Goal: Task Accomplishment & Management: Manage account settings

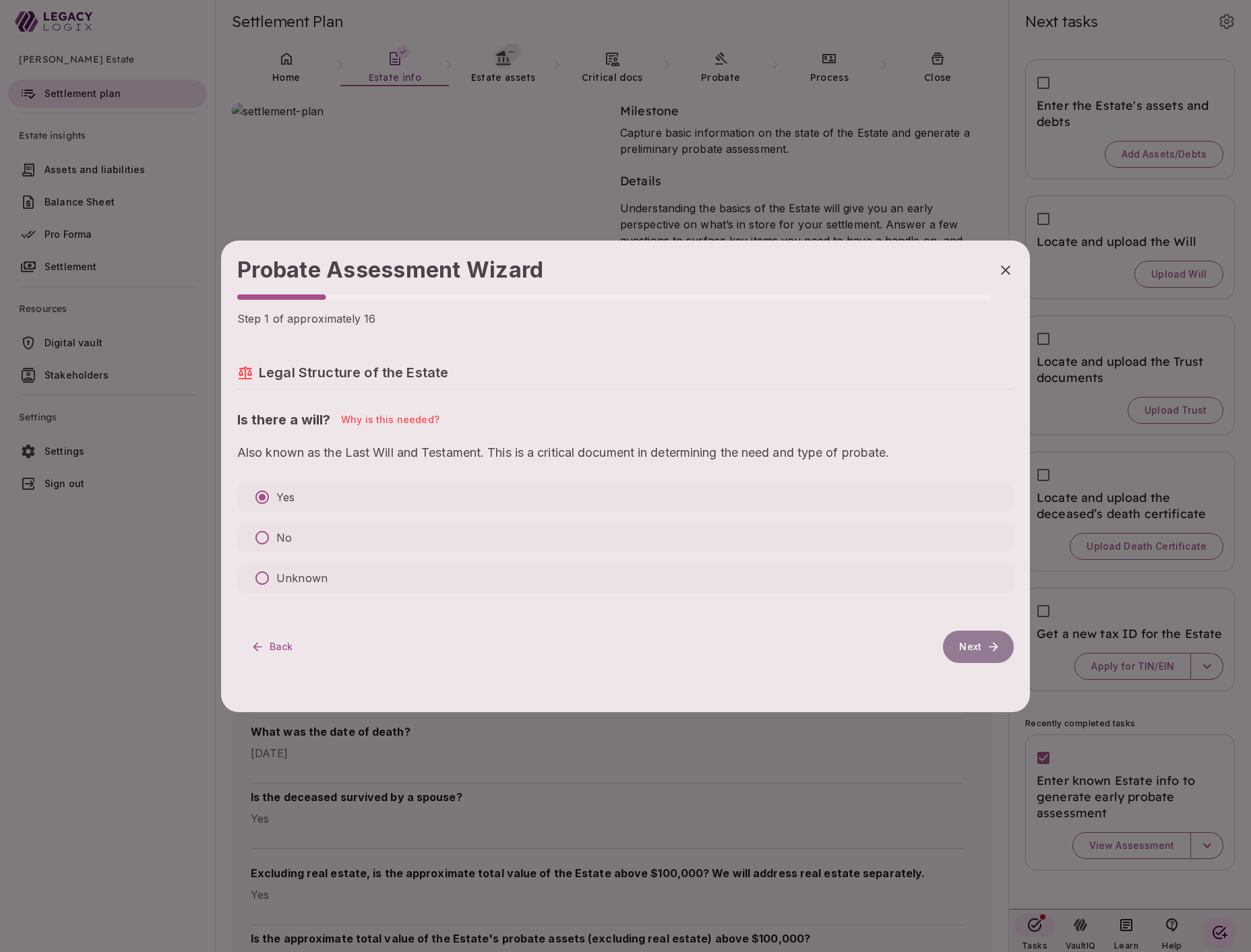
click at [975, 647] on button "Next" at bounding box center [978, 646] width 71 height 32
click at [1006, 270] on icon "button" at bounding box center [1005, 270] width 9 height 9
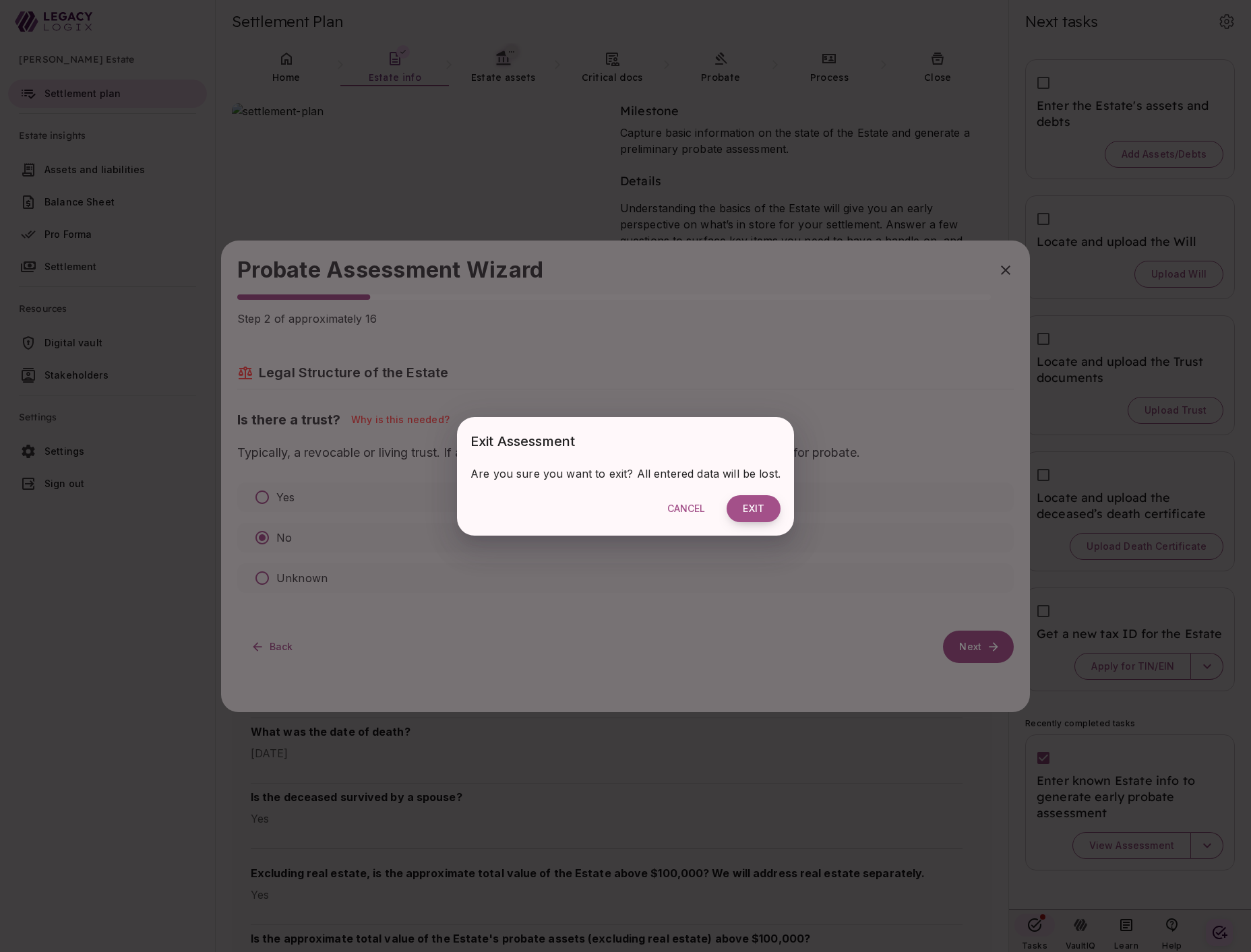
click at [754, 507] on button "Exit" at bounding box center [753, 509] width 54 height 27
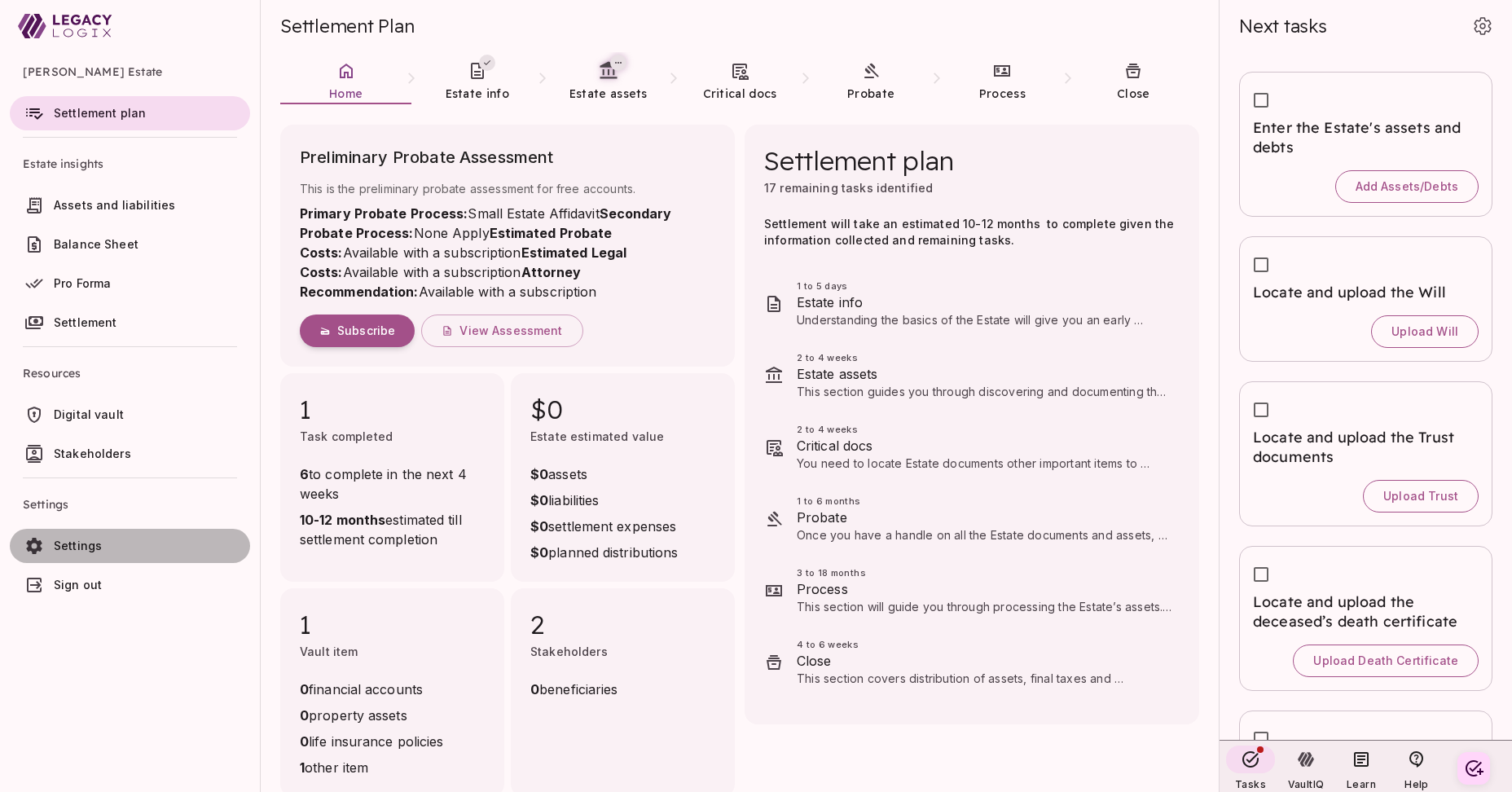
click at [127, 542] on span "Settings" at bounding box center [149, 546] width 190 height 16
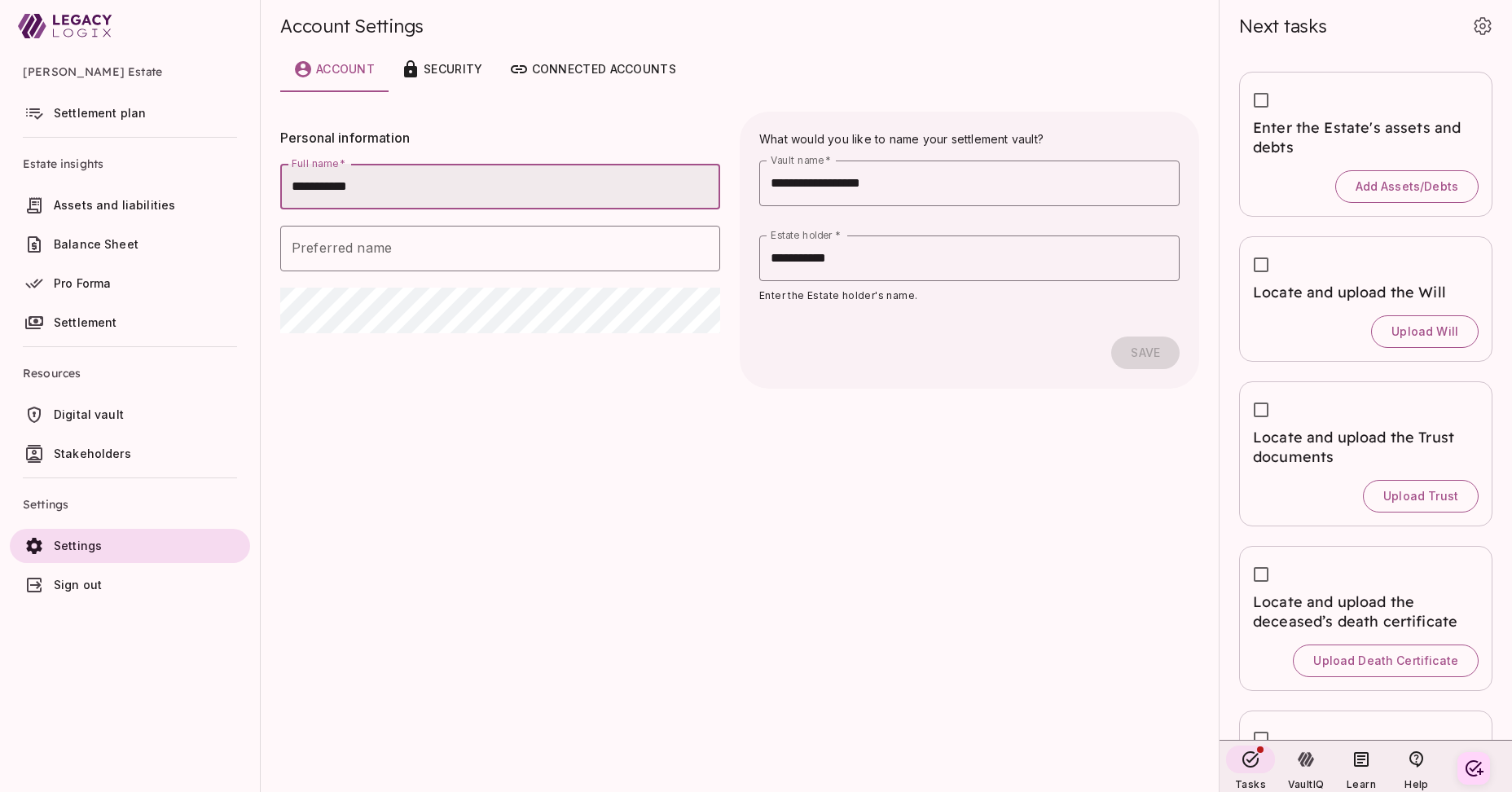
click at [101, 578] on span "Sign out" at bounding box center [149, 585] width 190 height 16
